Goal: Information Seeking & Learning: Learn about a topic

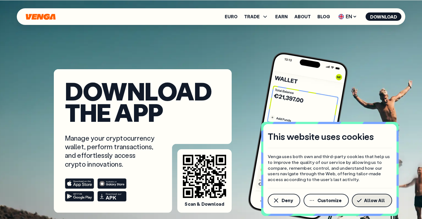
click at [358, 202] on button "Allow All" at bounding box center [371, 200] width 40 height 13
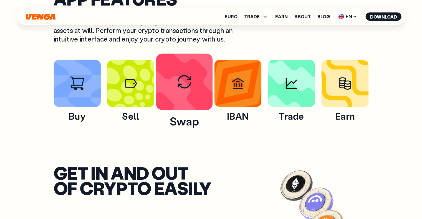
scroll to position [333, 0]
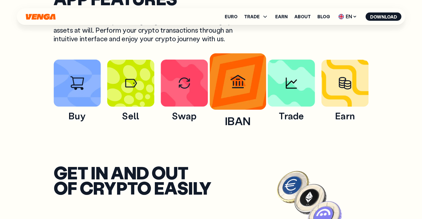
click at [244, 92] on img at bounding box center [237, 81] width 57 height 57
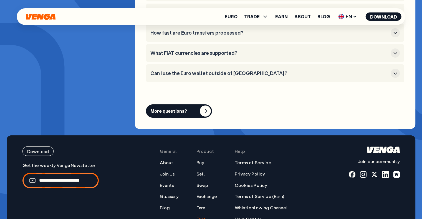
scroll to position [2162, 0]
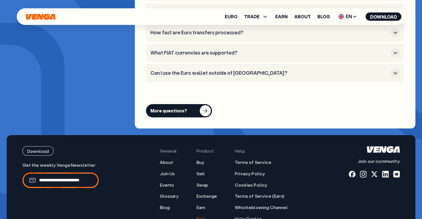
click at [211, 70] on h3 "Can I use the Euro wallet outside of [GEOGRAPHIC_DATA]?" at bounding box center [269, 73] width 238 height 6
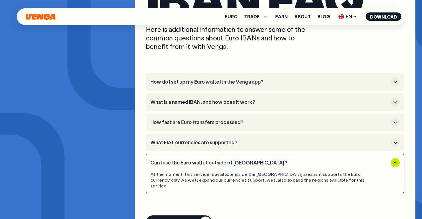
scroll to position [2072, 0]
click at [262, 79] on h3 "How do I set up my Euro wallet in the Venga app?" at bounding box center [269, 82] width 238 height 6
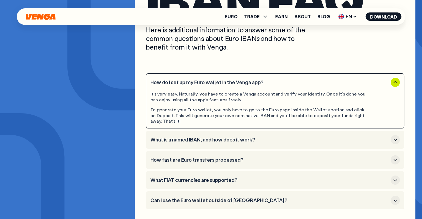
click at [243, 137] on h3 "What is a named IBAN, and how does it work?" at bounding box center [269, 140] width 238 height 6
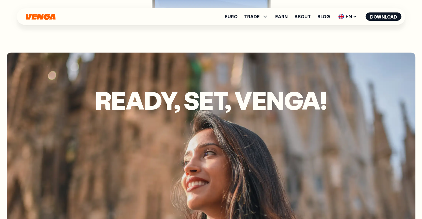
scroll to position [1739, 0]
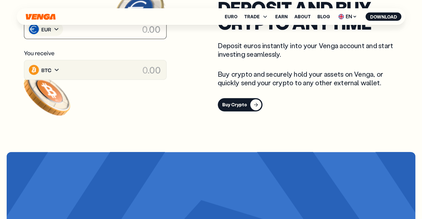
drag, startPoint x: 425, startPoint y: 89, endPoint x: 425, endPoint y: -5, distance: 94.0
